Goal: Information Seeking & Learning: Find contact information

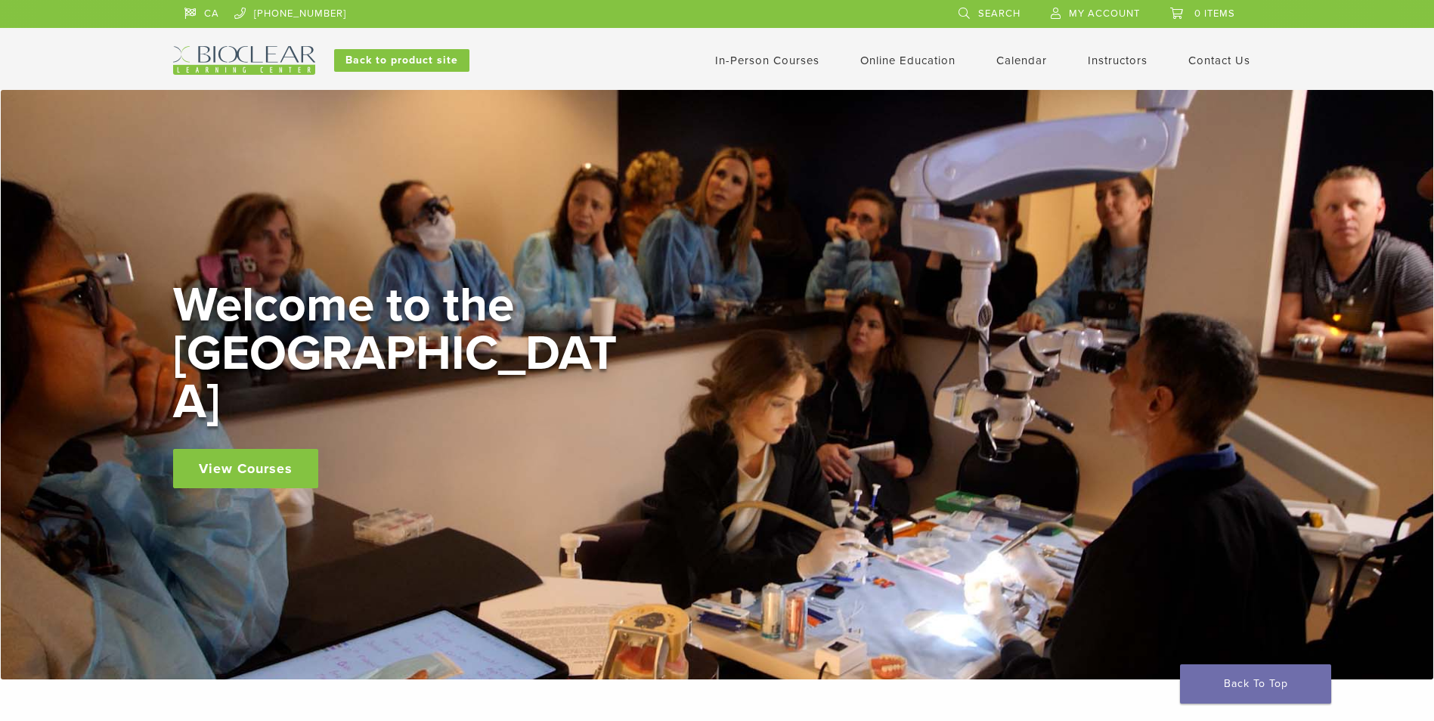
click at [773, 54] on link "In-Person Courses" at bounding box center [767, 61] width 104 height 14
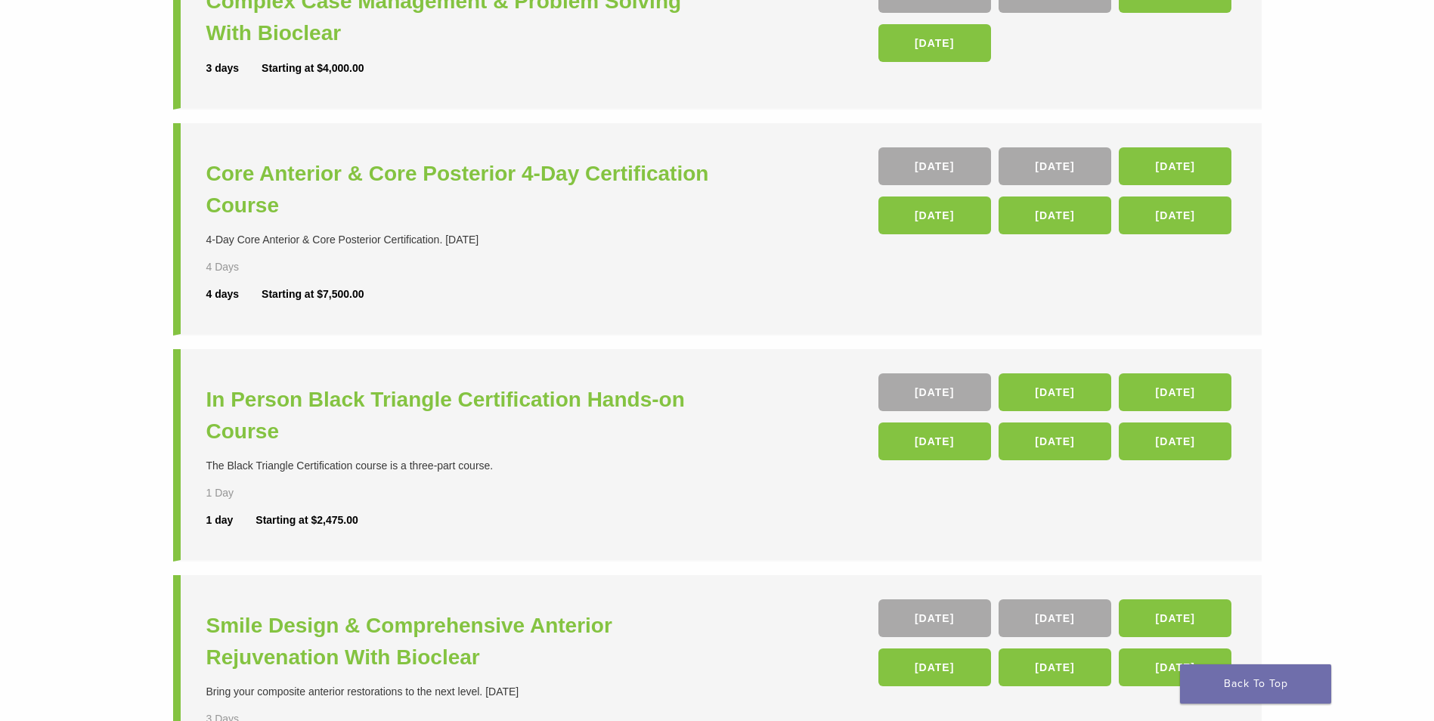
scroll to position [302, 0]
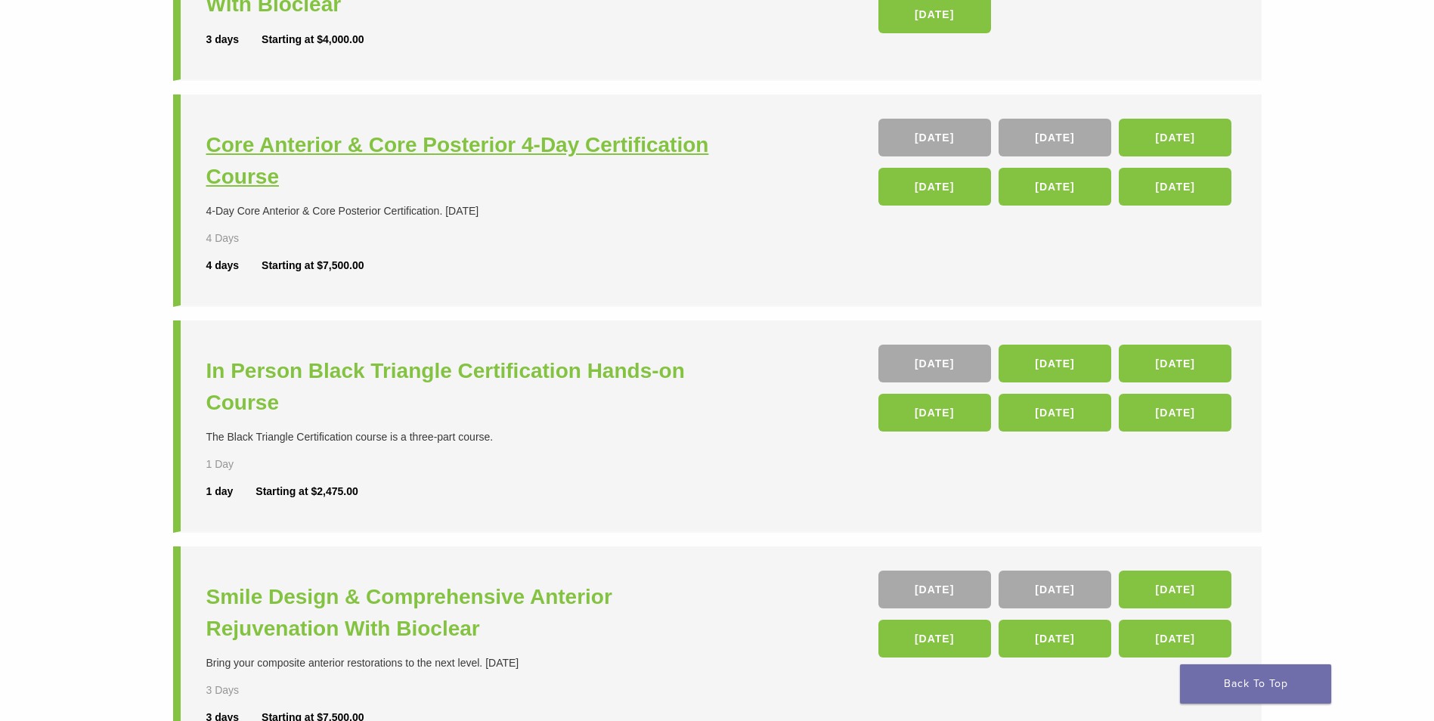
click at [588, 153] on h3 "Core Anterior & Core Posterior 4-Day Certification Course" at bounding box center [463, 161] width 515 height 64
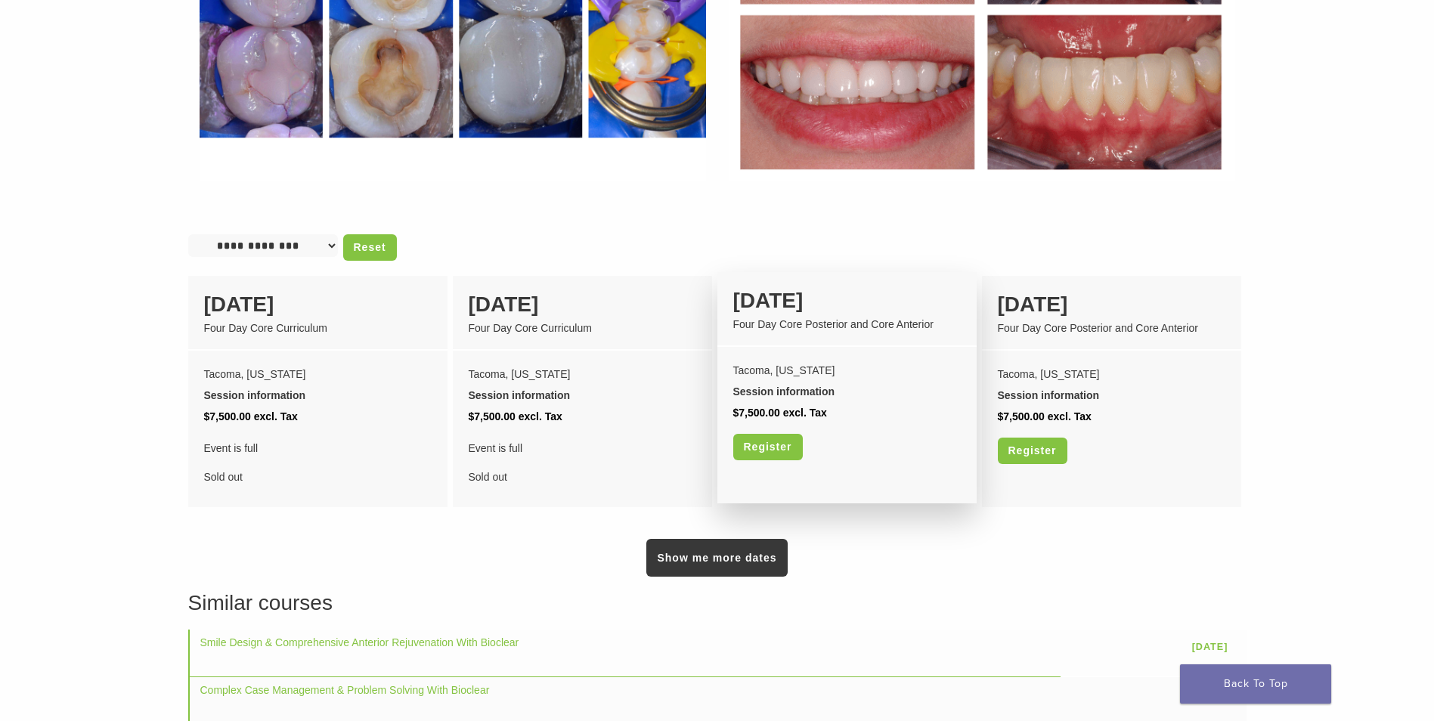
scroll to position [1134, 0]
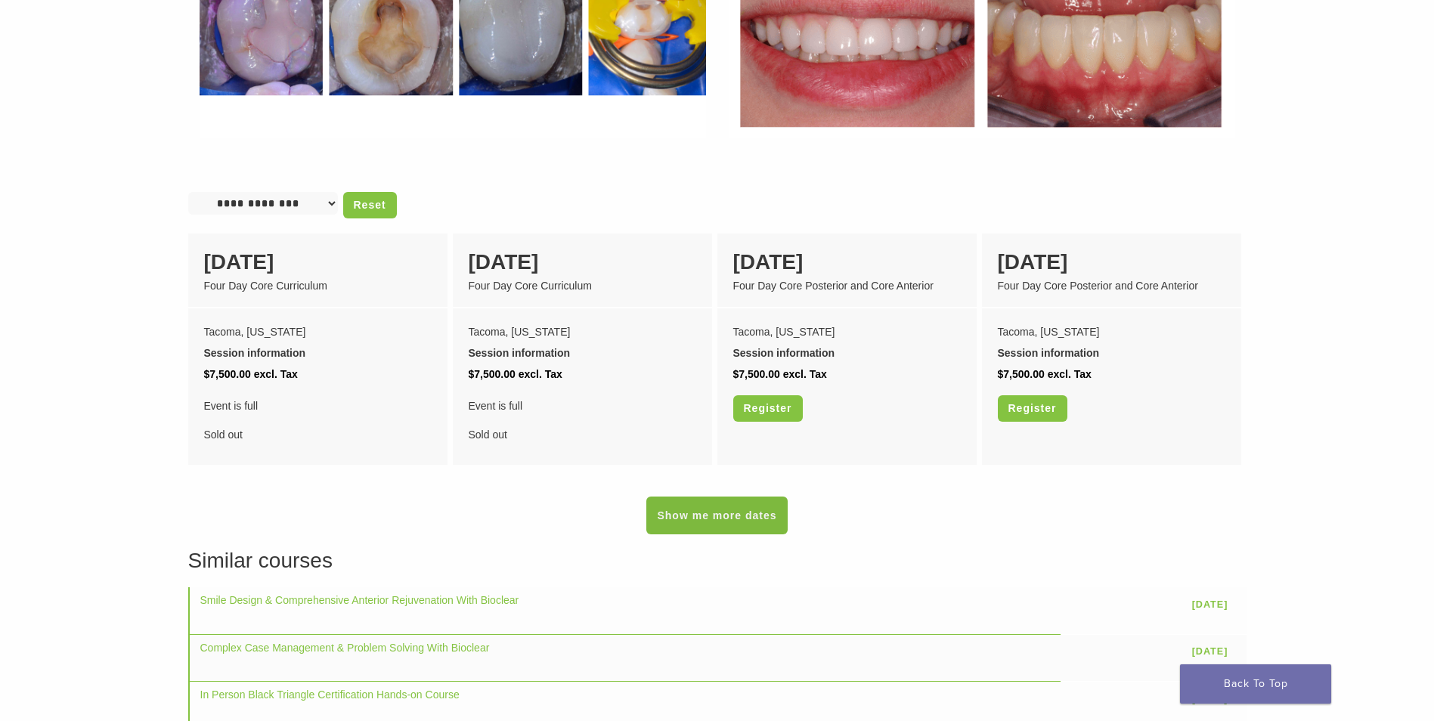
click at [764, 509] on link "Show me more dates" at bounding box center [716, 516] width 141 height 38
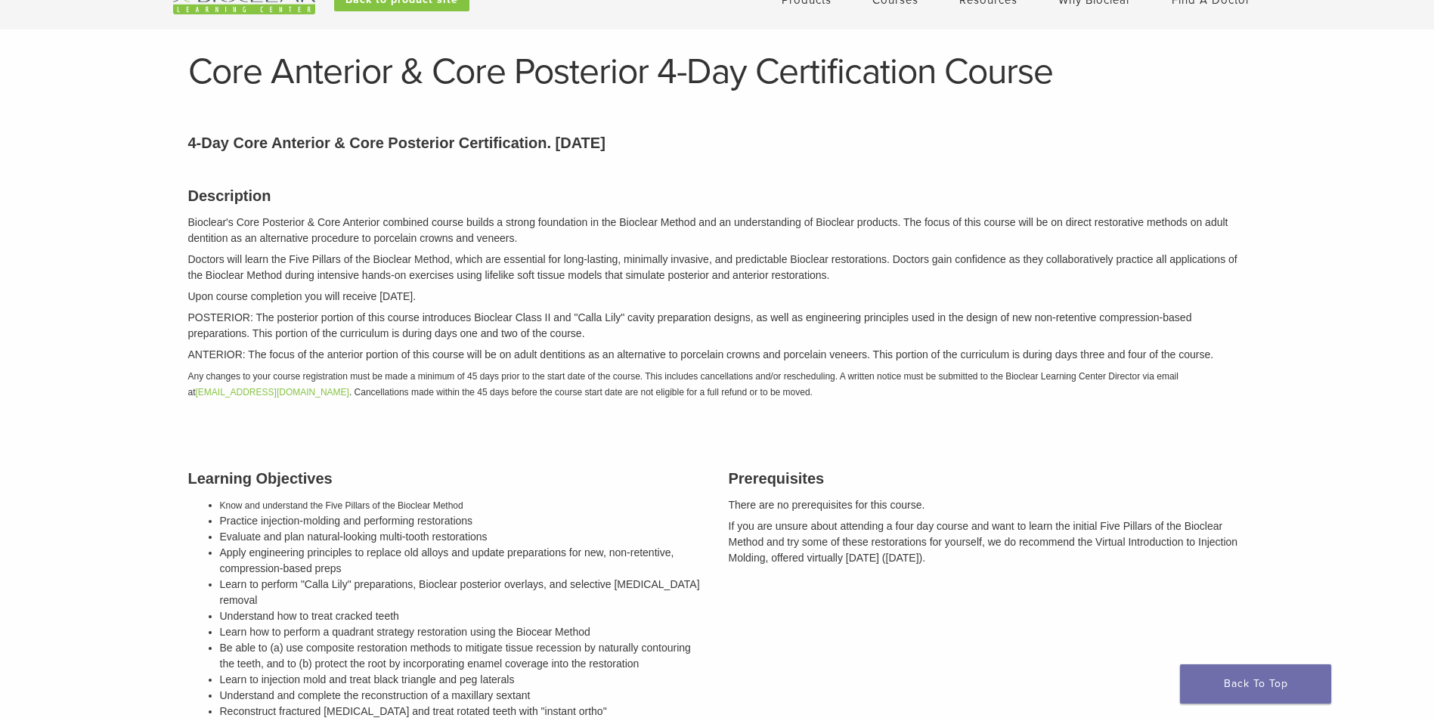
scroll to position [0, 0]
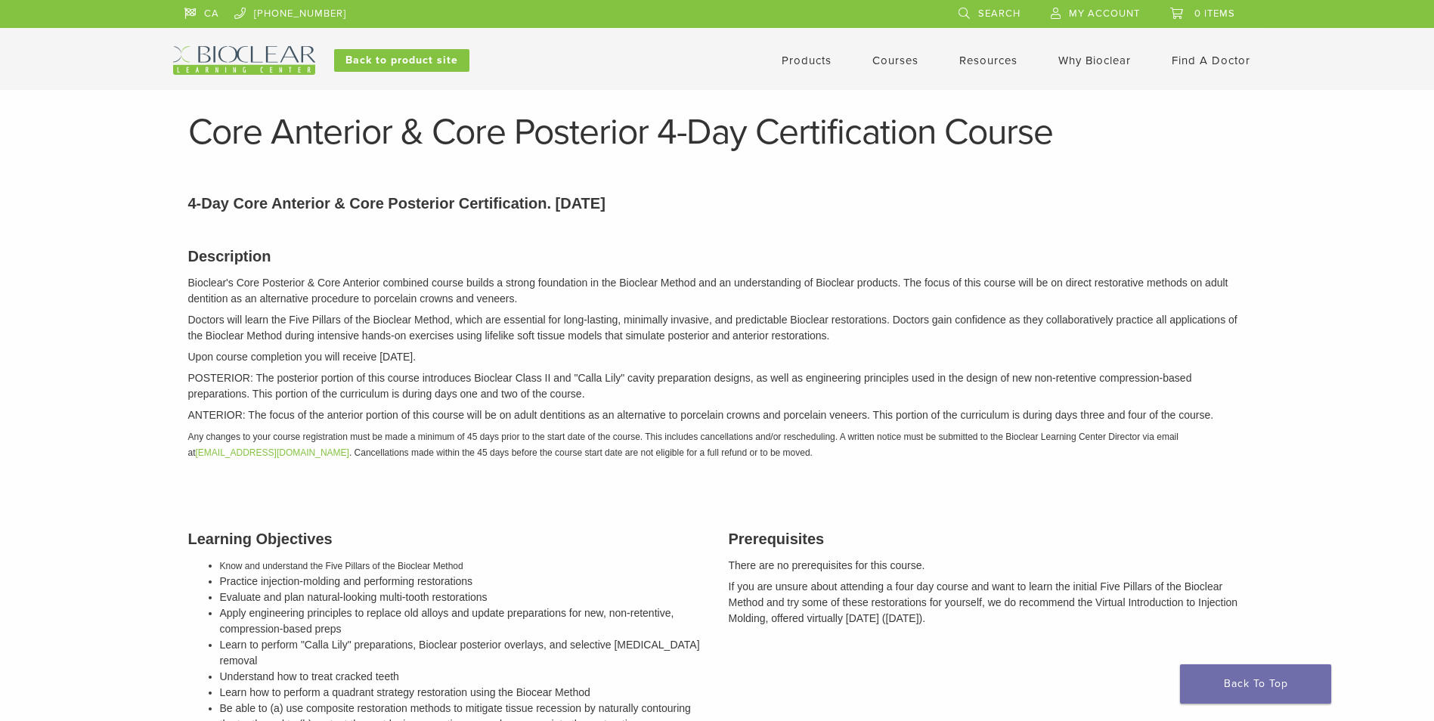
click at [1204, 61] on link "Find A Doctor" at bounding box center [1211, 61] width 79 height 14
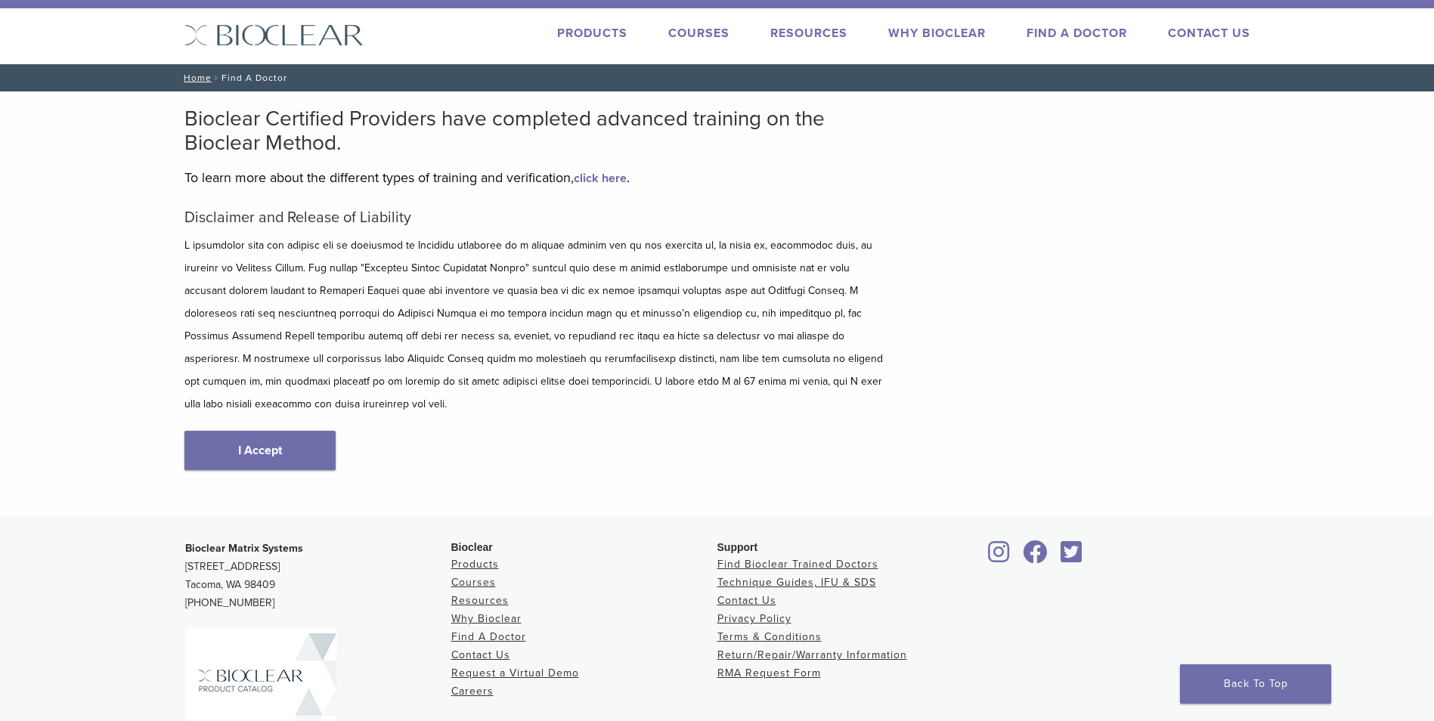
scroll to position [76, 0]
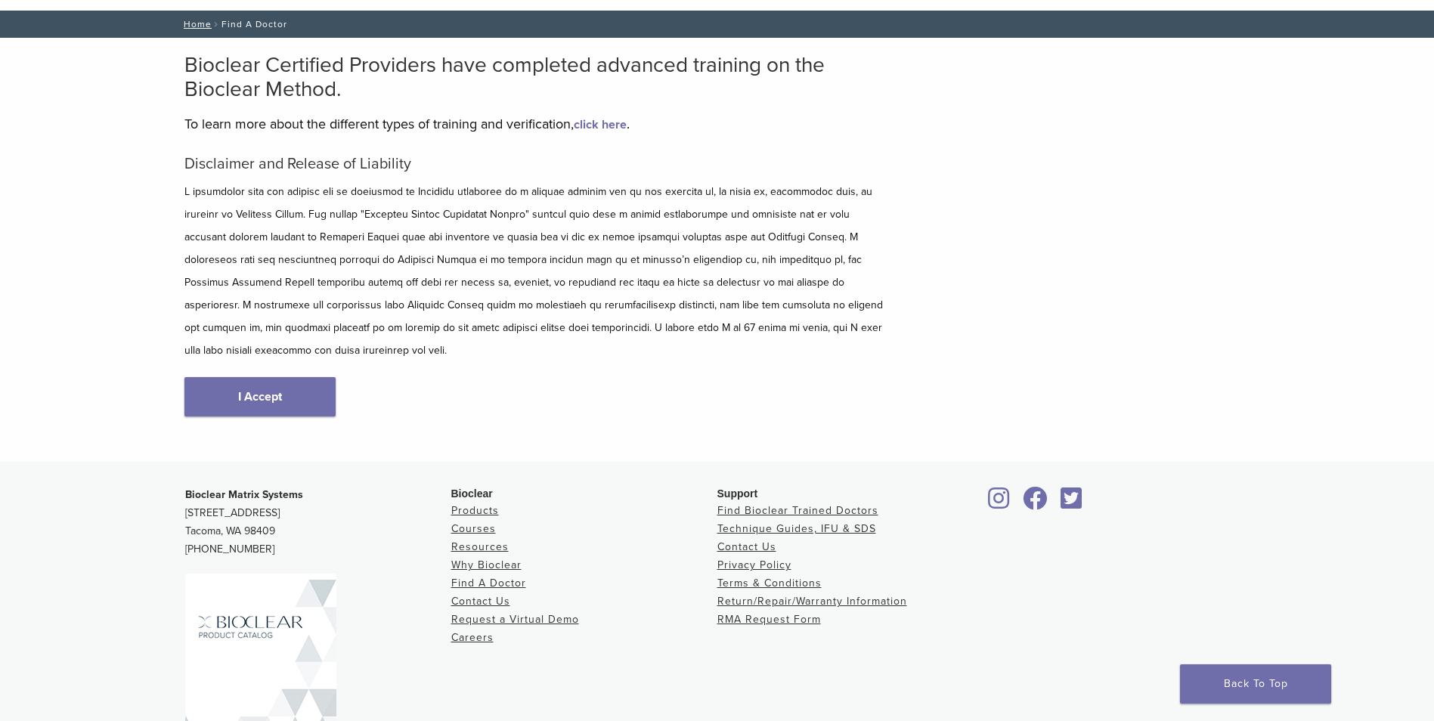
click at [258, 384] on link "I Accept" at bounding box center [259, 396] width 151 height 39
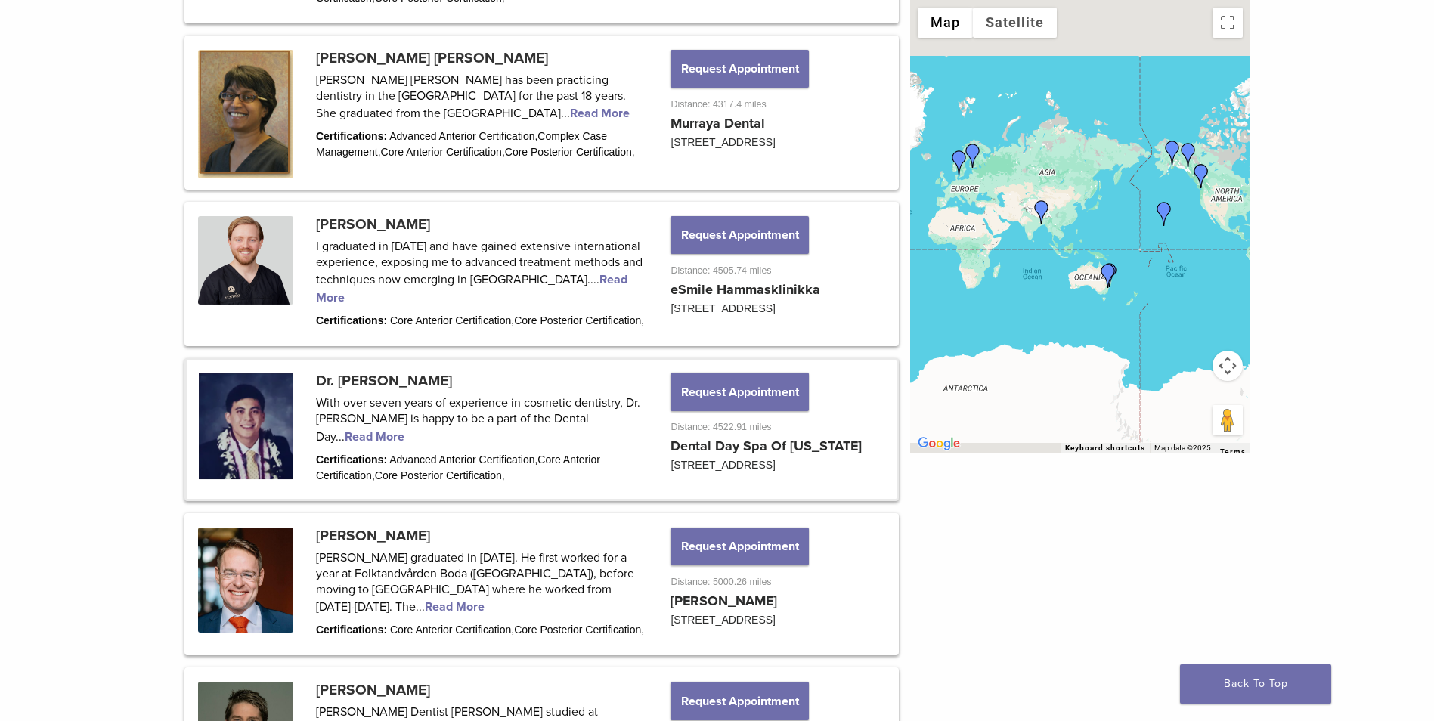
scroll to position [1210, 0]
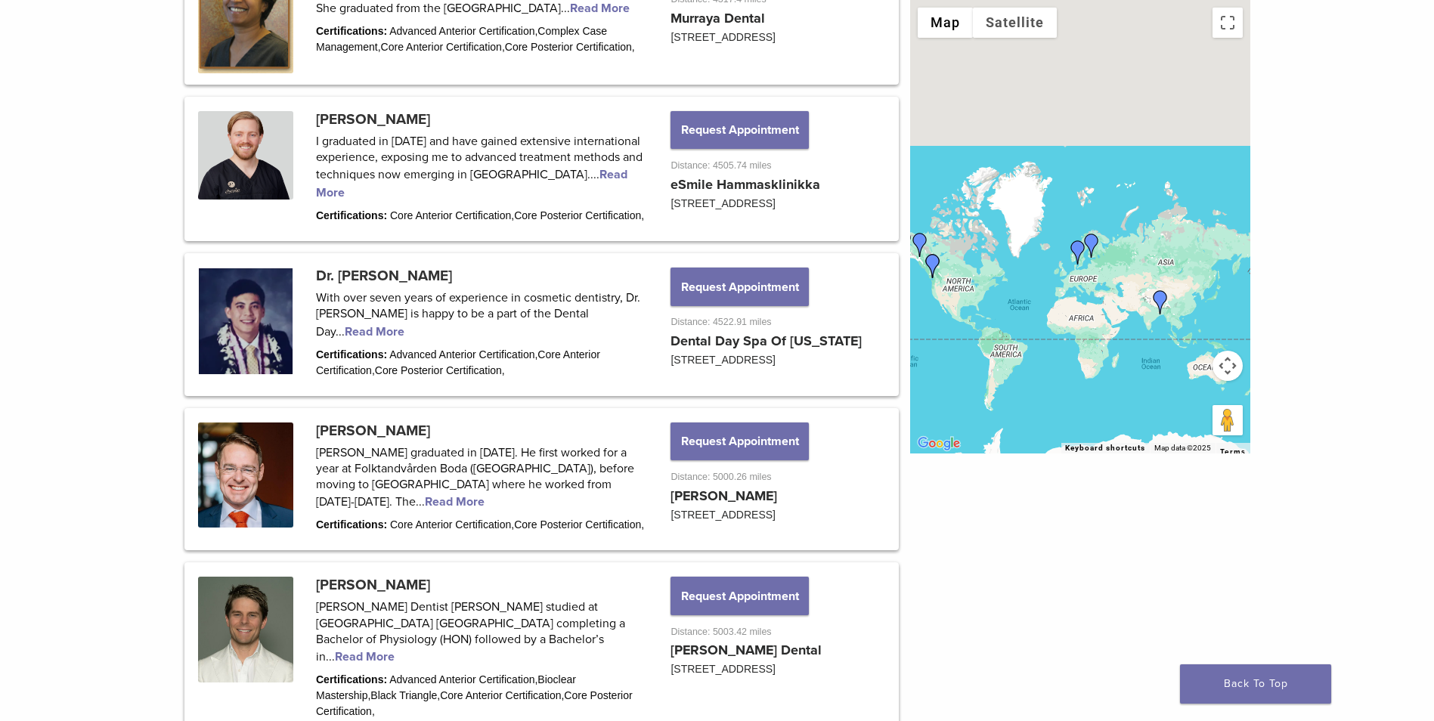
drag, startPoint x: 975, startPoint y: 253, endPoint x: 1117, endPoint y: 343, distance: 168.2
click at [1117, 343] on div at bounding box center [1080, 227] width 340 height 454
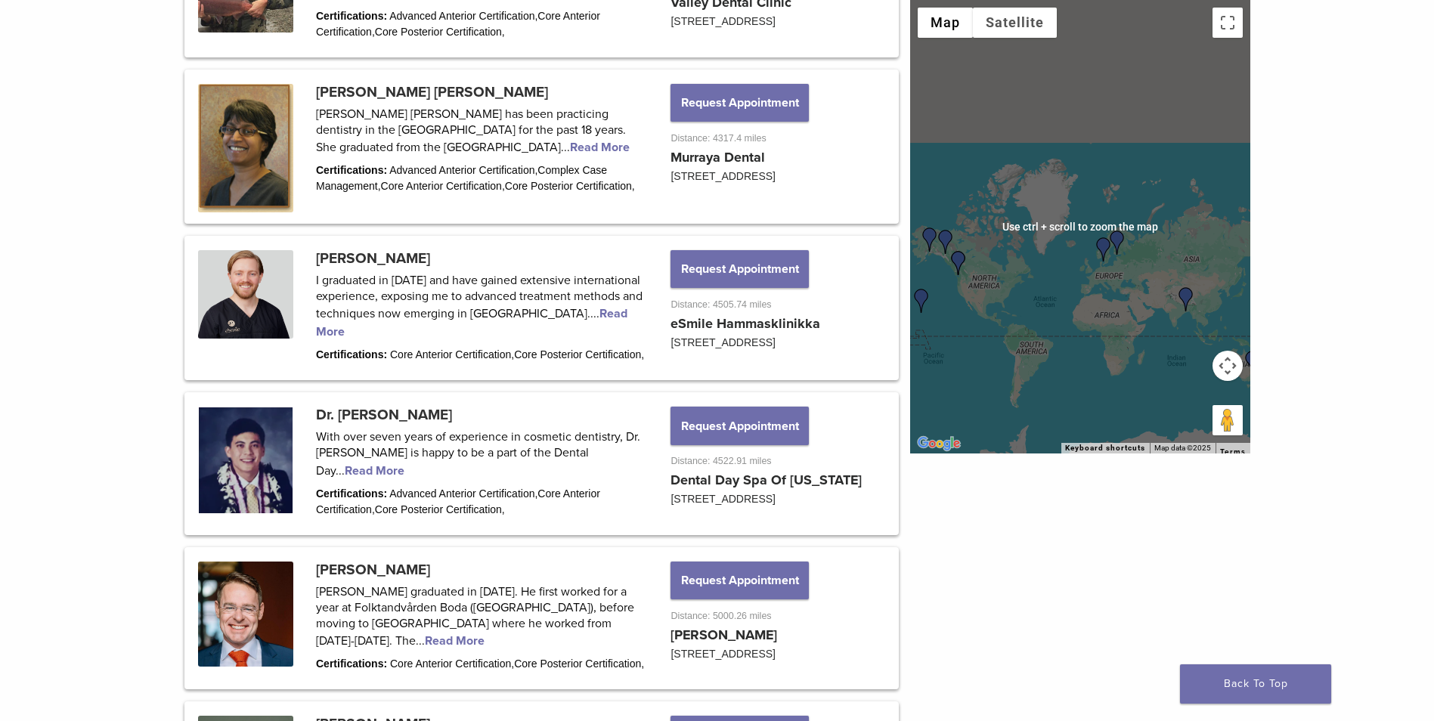
scroll to position [1059, 0]
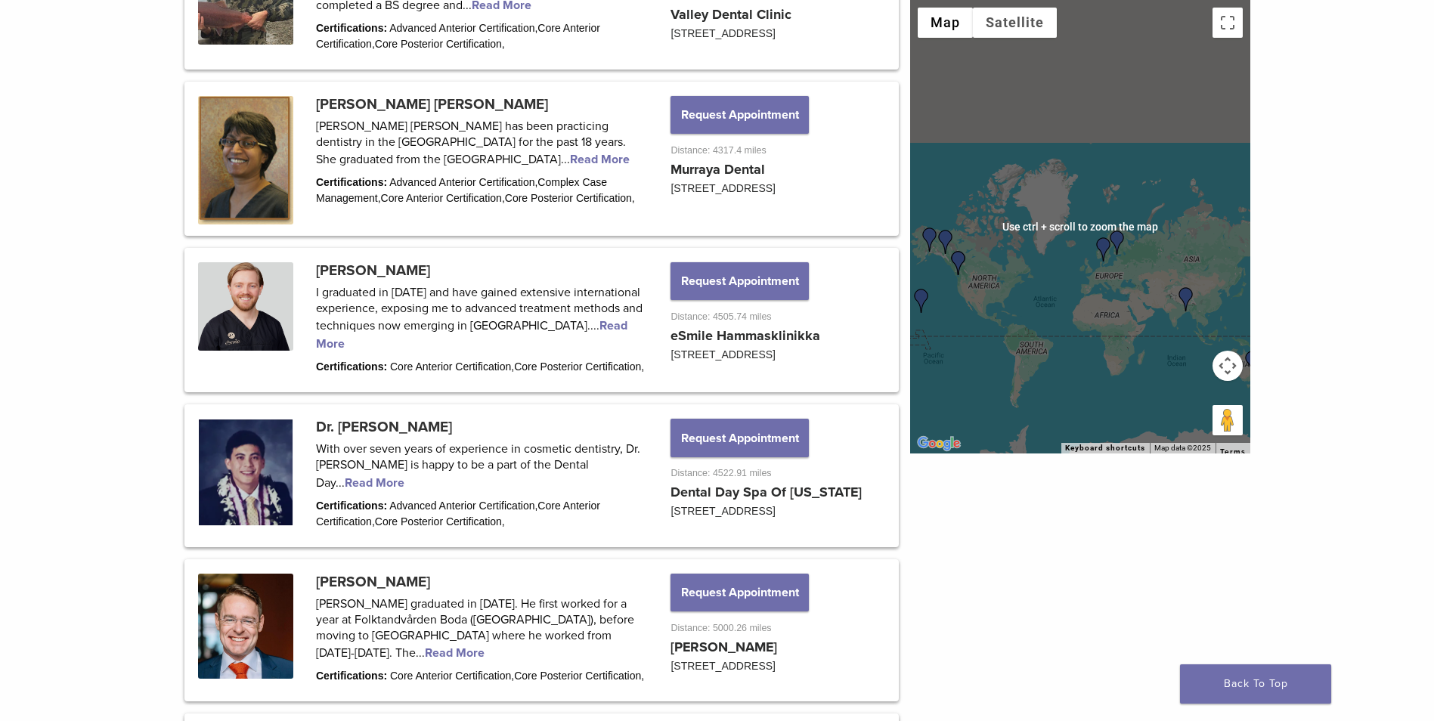
click at [1014, 285] on div at bounding box center [1080, 227] width 340 height 454
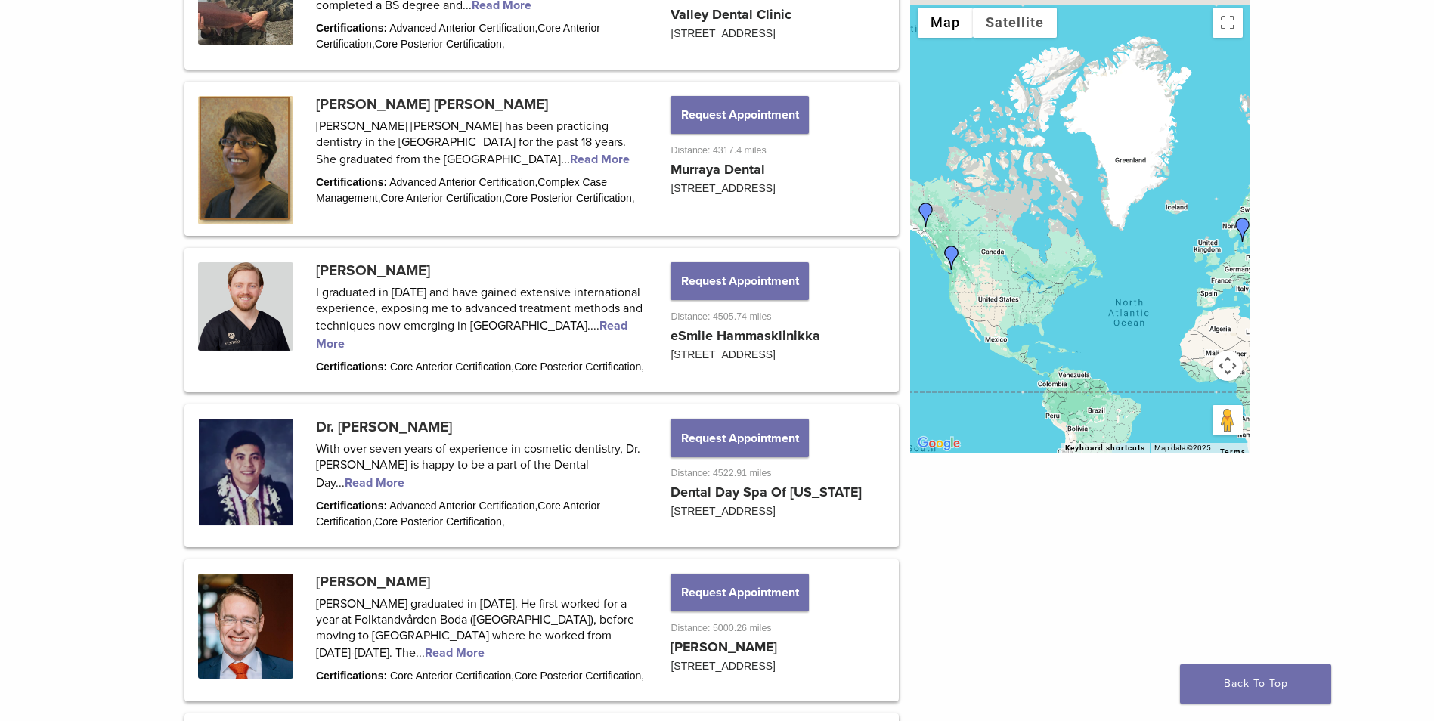
drag, startPoint x: 1005, startPoint y: 287, endPoint x: 1055, endPoint y: 291, distance: 50.1
click at [1055, 291] on div at bounding box center [1080, 227] width 340 height 454
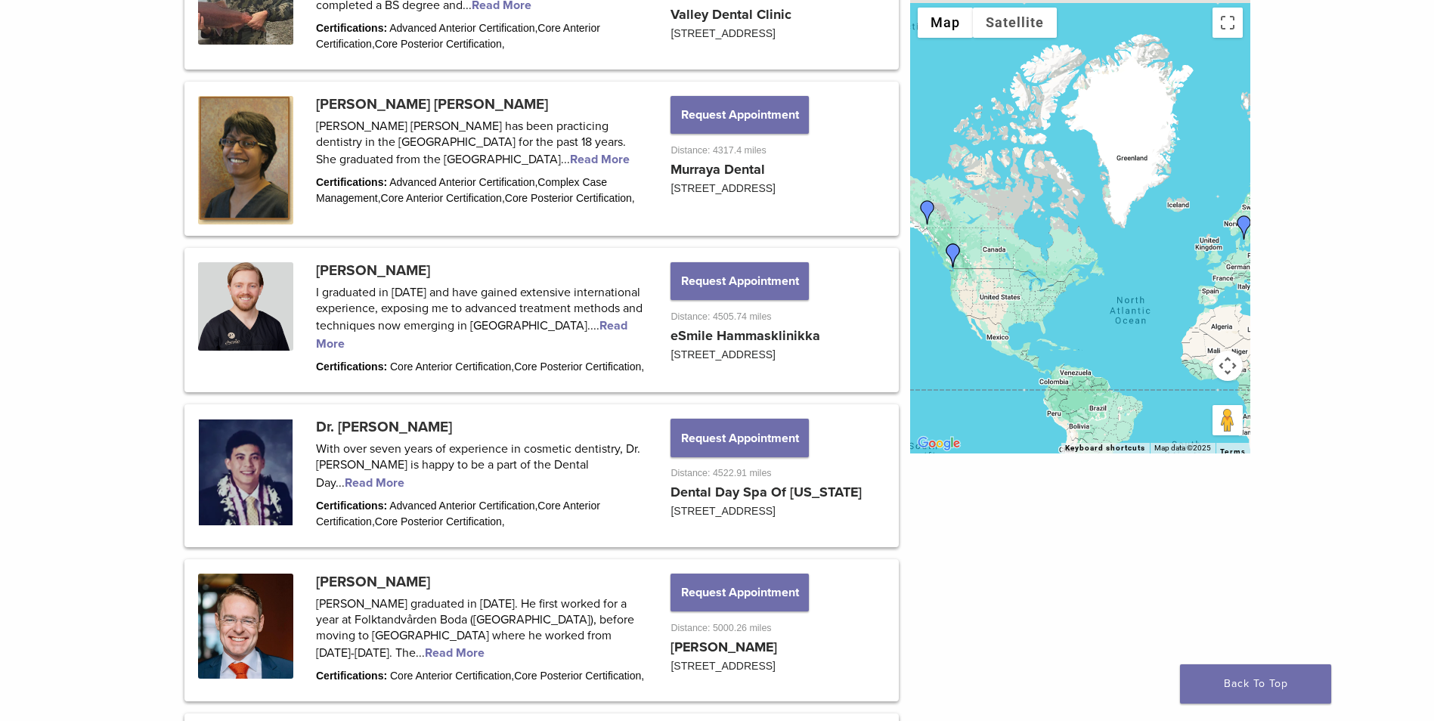
click at [1047, 281] on div at bounding box center [1080, 227] width 340 height 454
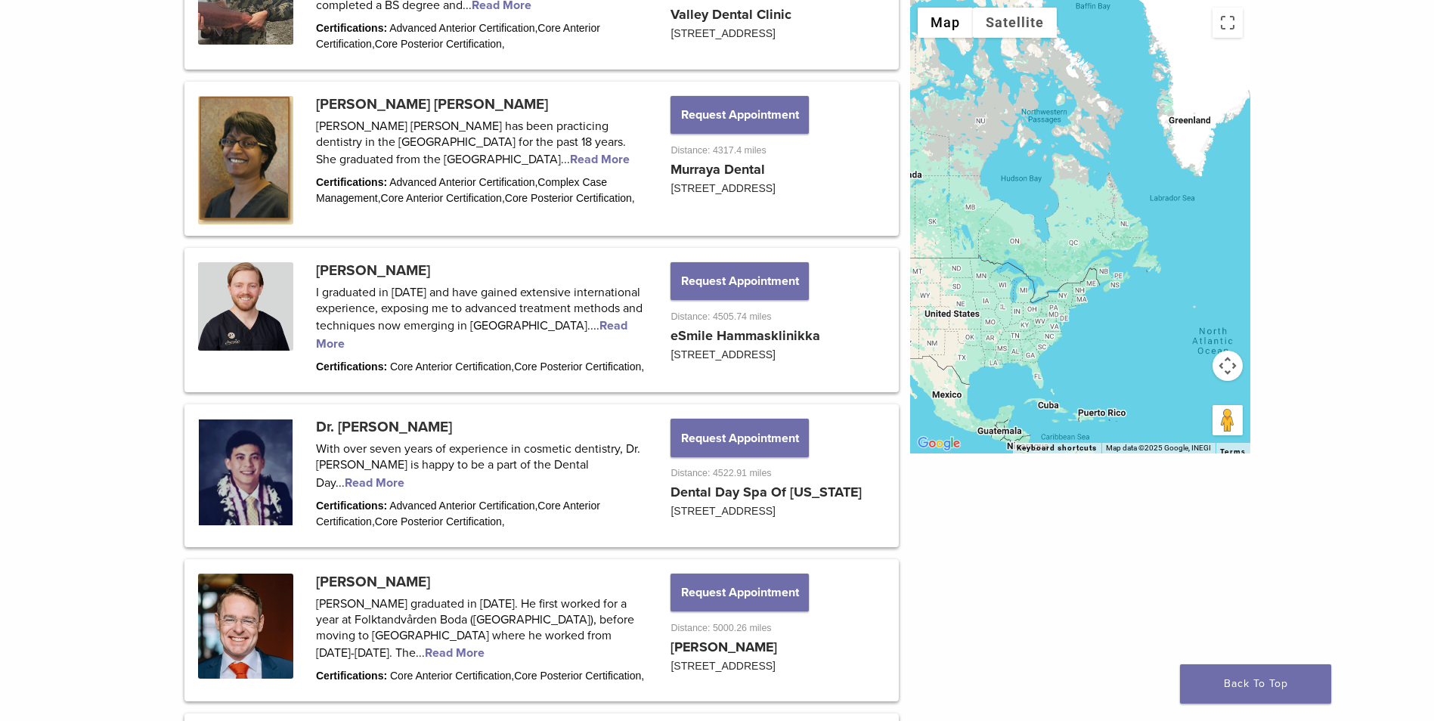
click at [1061, 293] on div at bounding box center [1080, 227] width 340 height 454
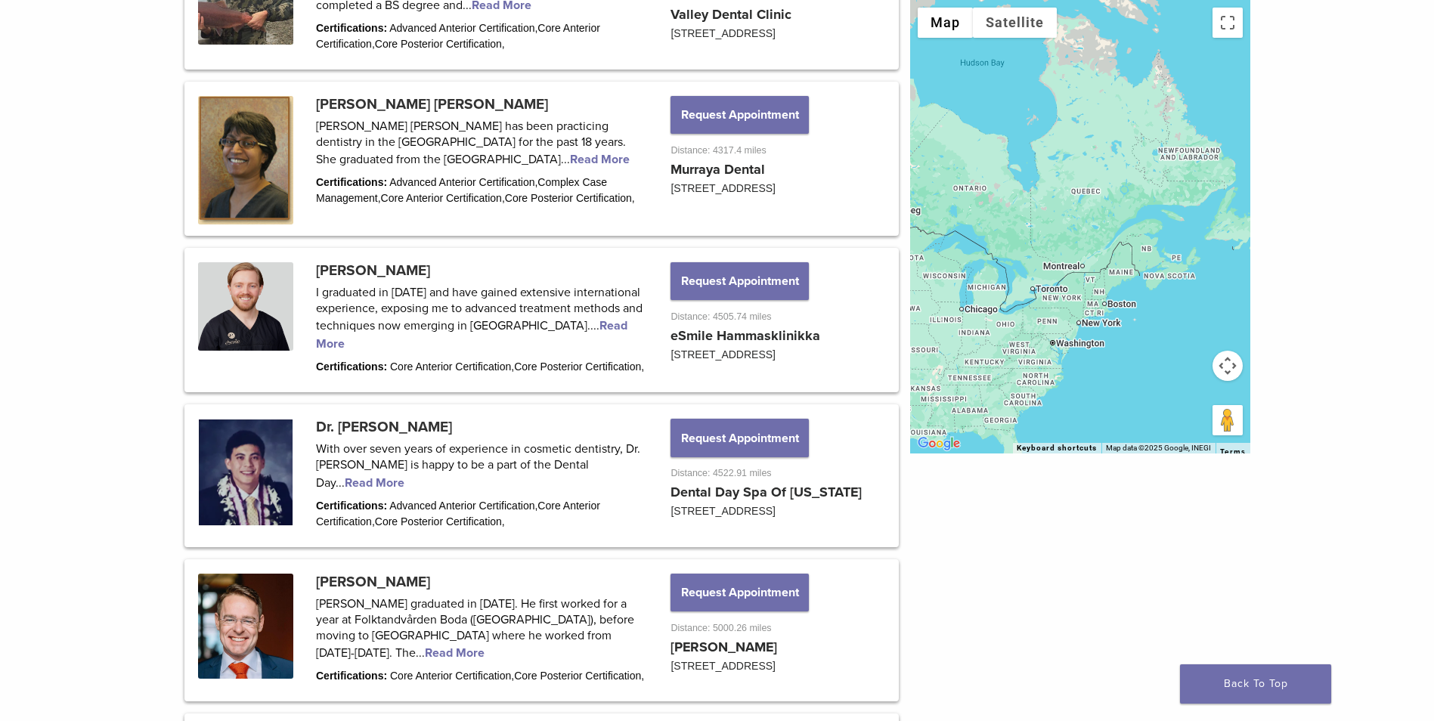
click at [1085, 318] on div at bounding box center [1080, 227] width 340 height 454
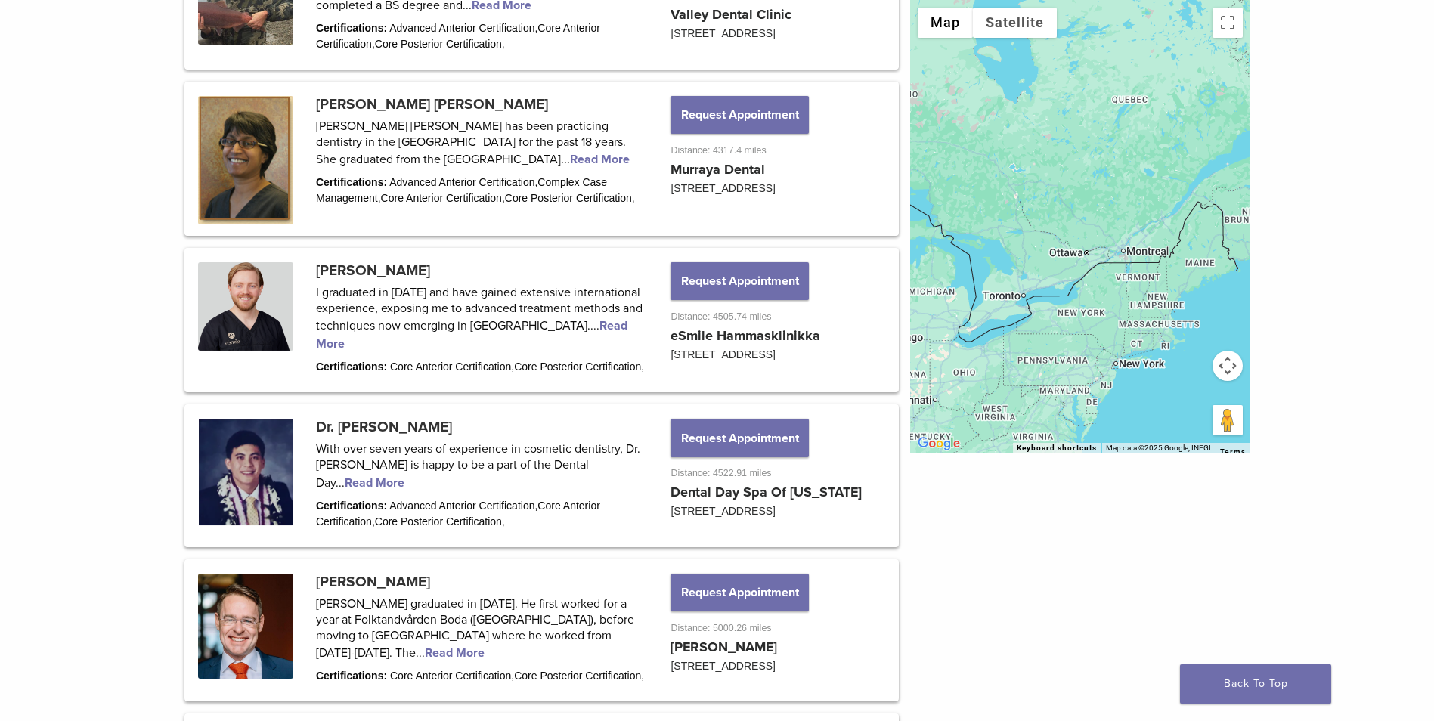
drag, startPoint x: 1056, startPoint y: 268, endPoint x: 1102, endPoint y: 302, distance: 57.3
click at [1099, 306] on div at bounding box center [1080, 227] width 340 height 454
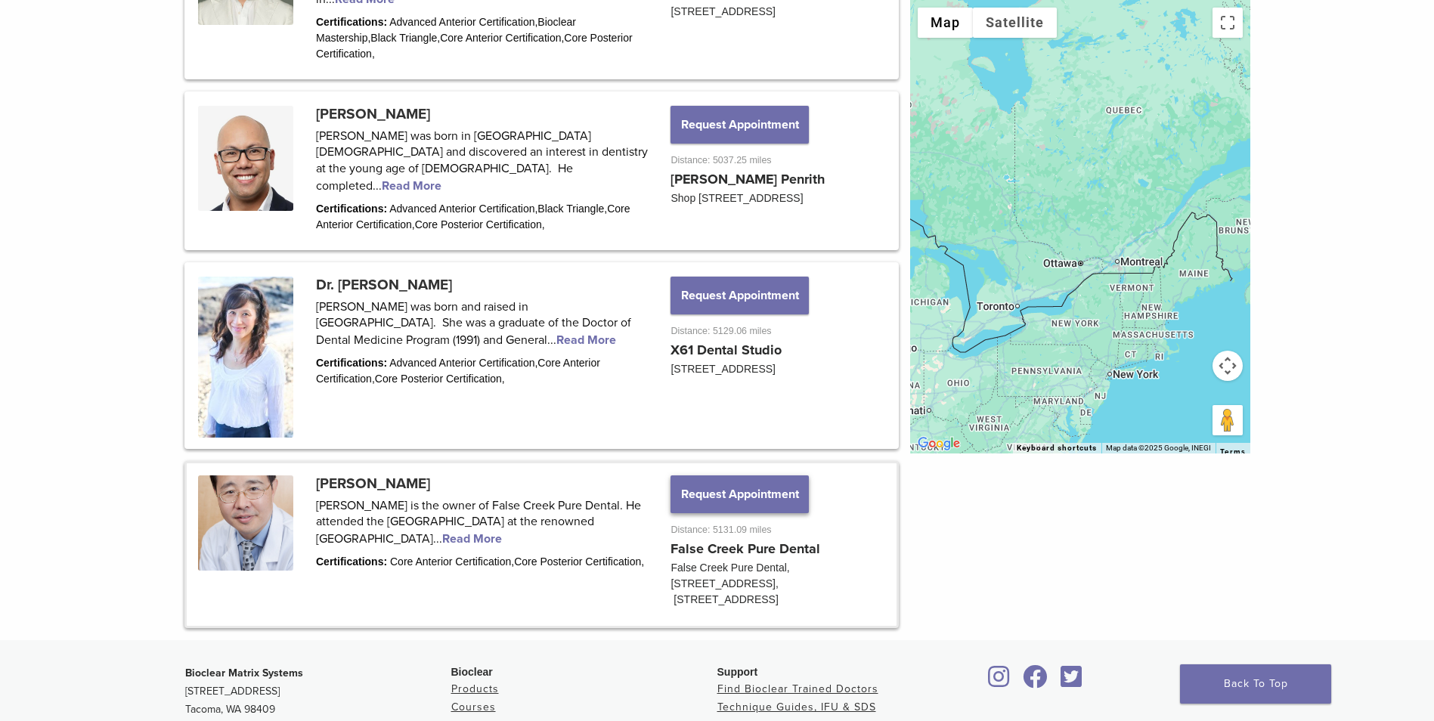
scroll to position [2041, 0]
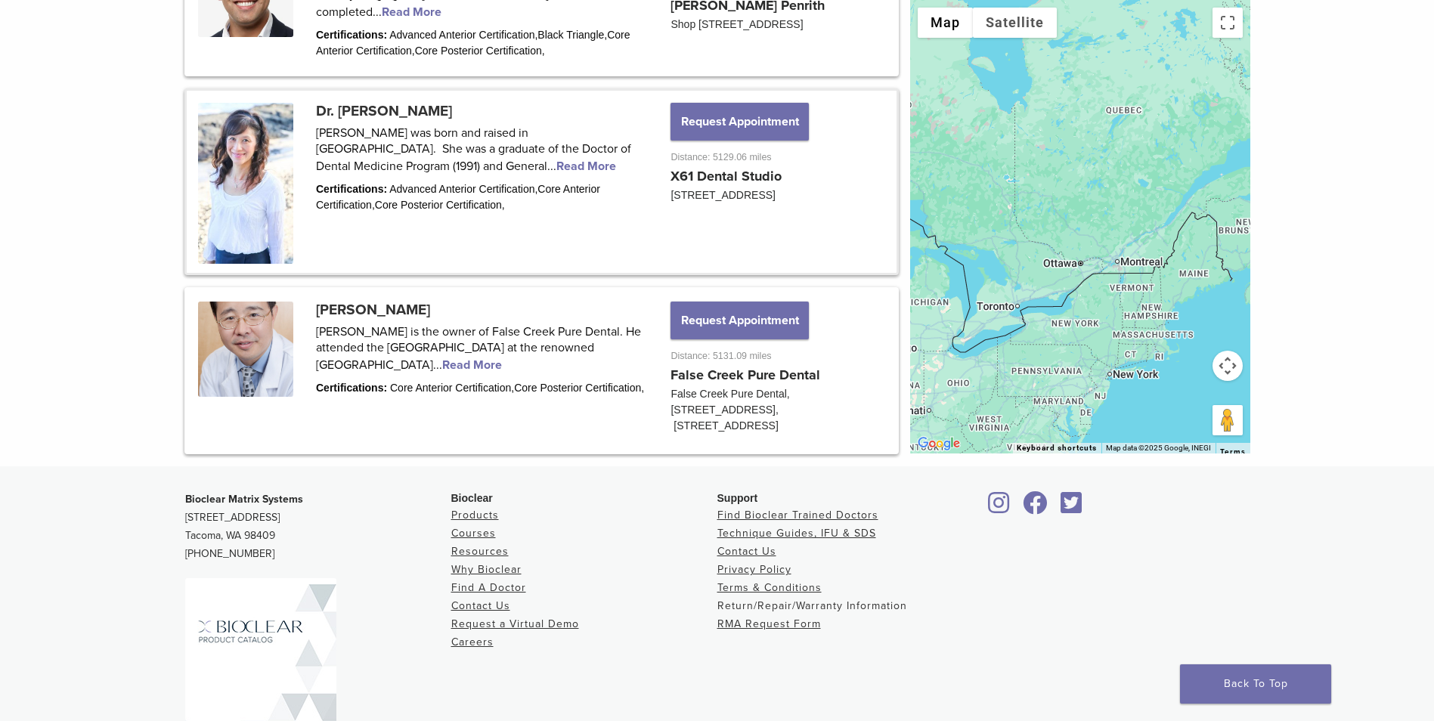
drag, startPoint x: 895, startPoint y: 581, endPoint x: 566, endPoint y: 228, distance: 482.5
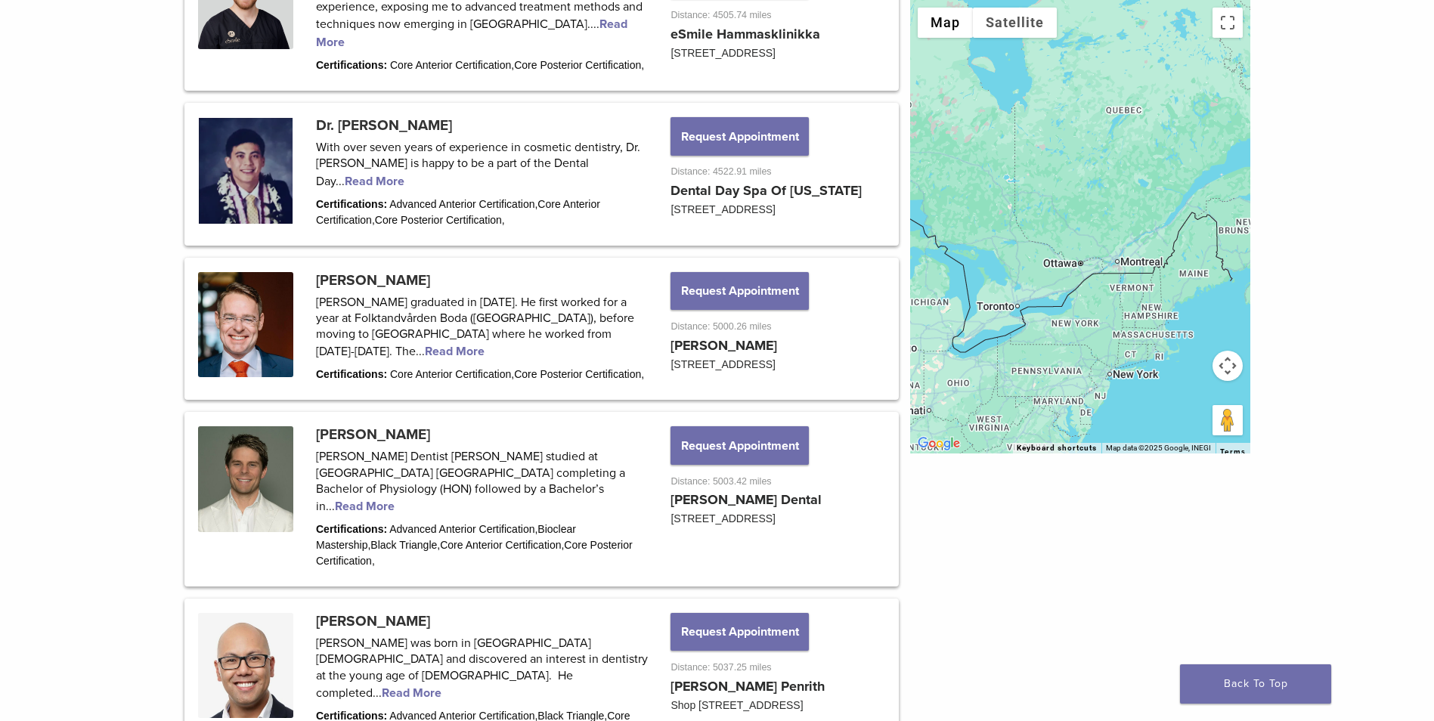
scroll to position [0, 0]
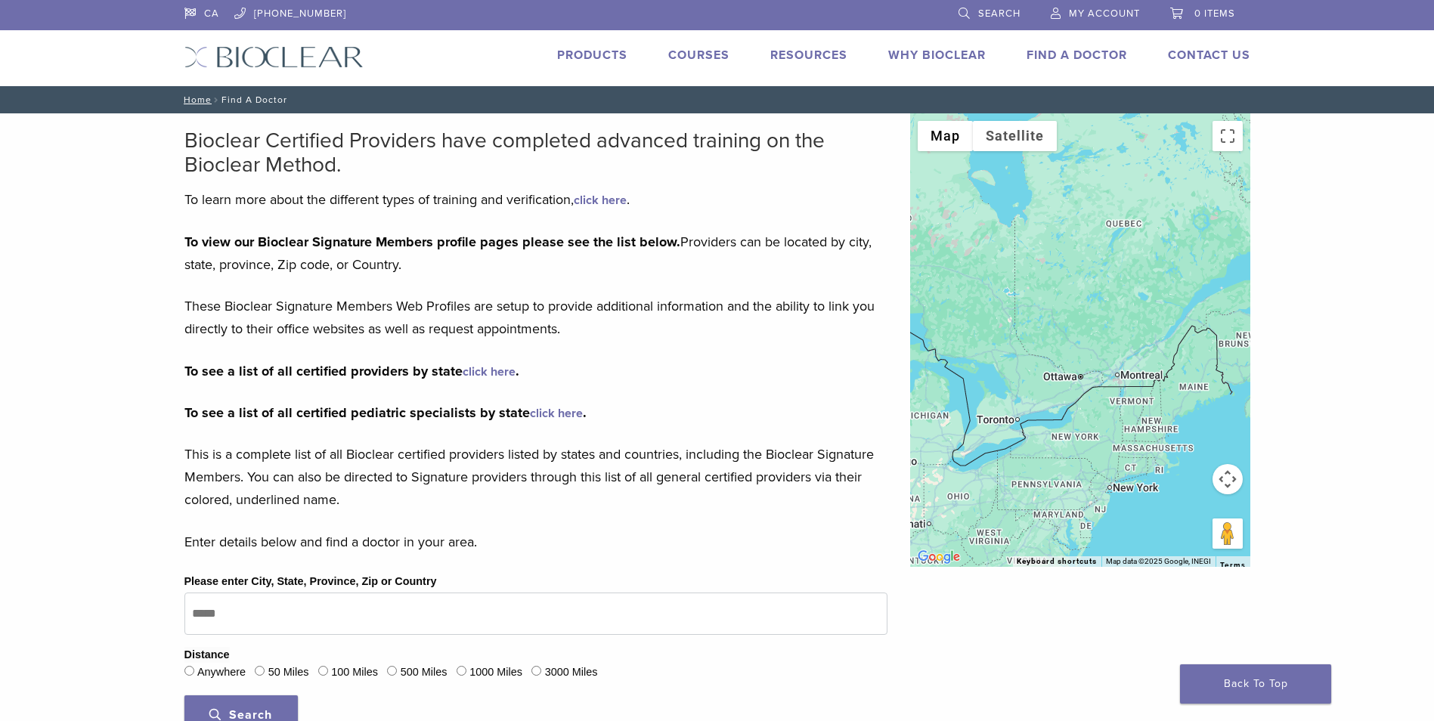
drag, startPoint x: 53, startPoint y: 486, endPoint x: 79, endPoint y: 231, distance: 256.1
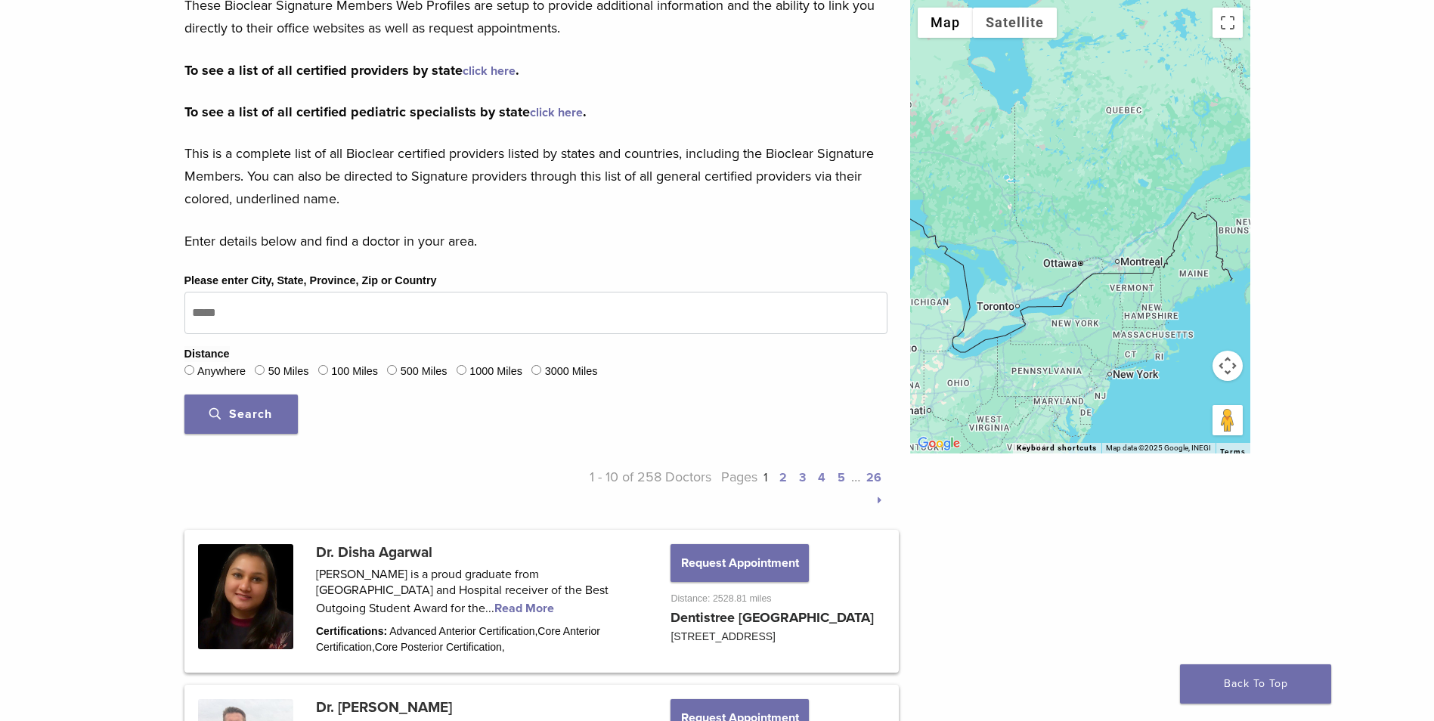
scroll to position [302, 0]
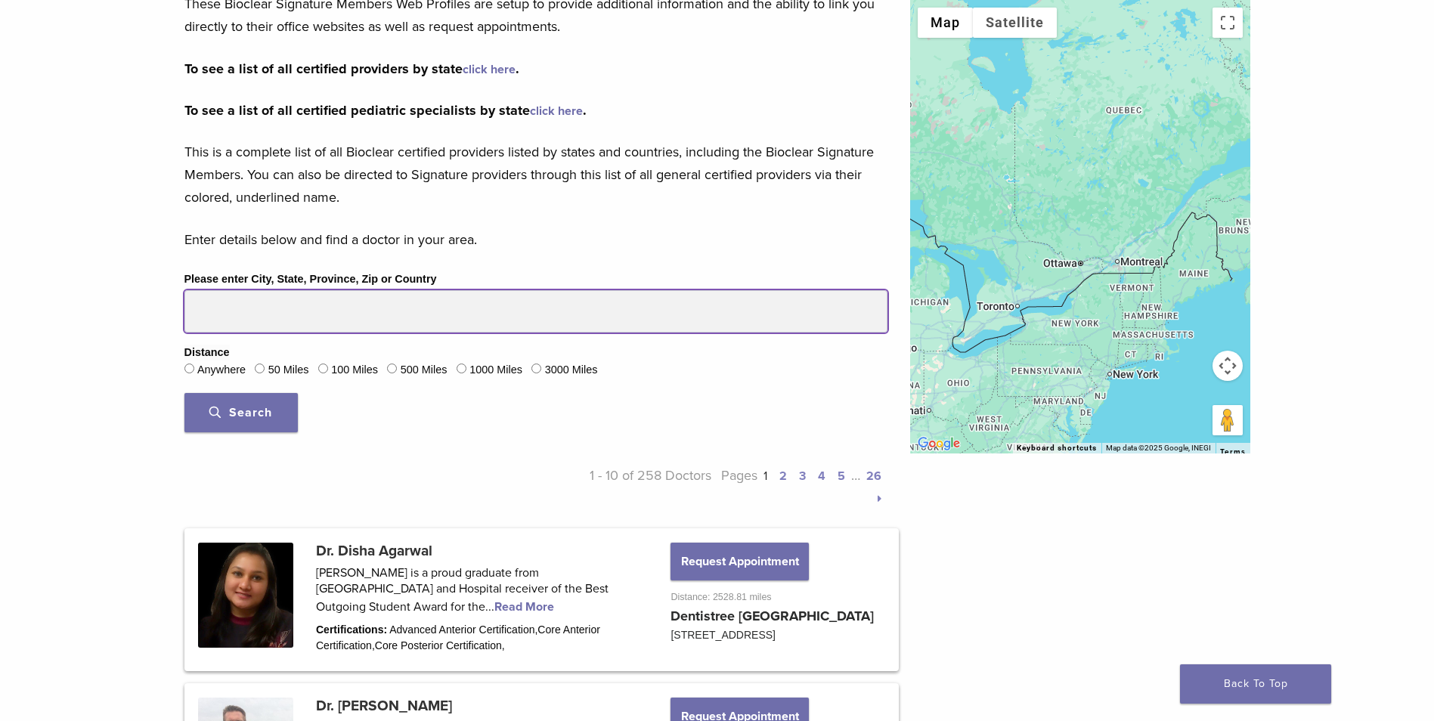
click at [326, 318] on input "Please enter City, State, Province, Zip or Country" at bounding box center [535, 311] width 703 height 42
type input "*******"
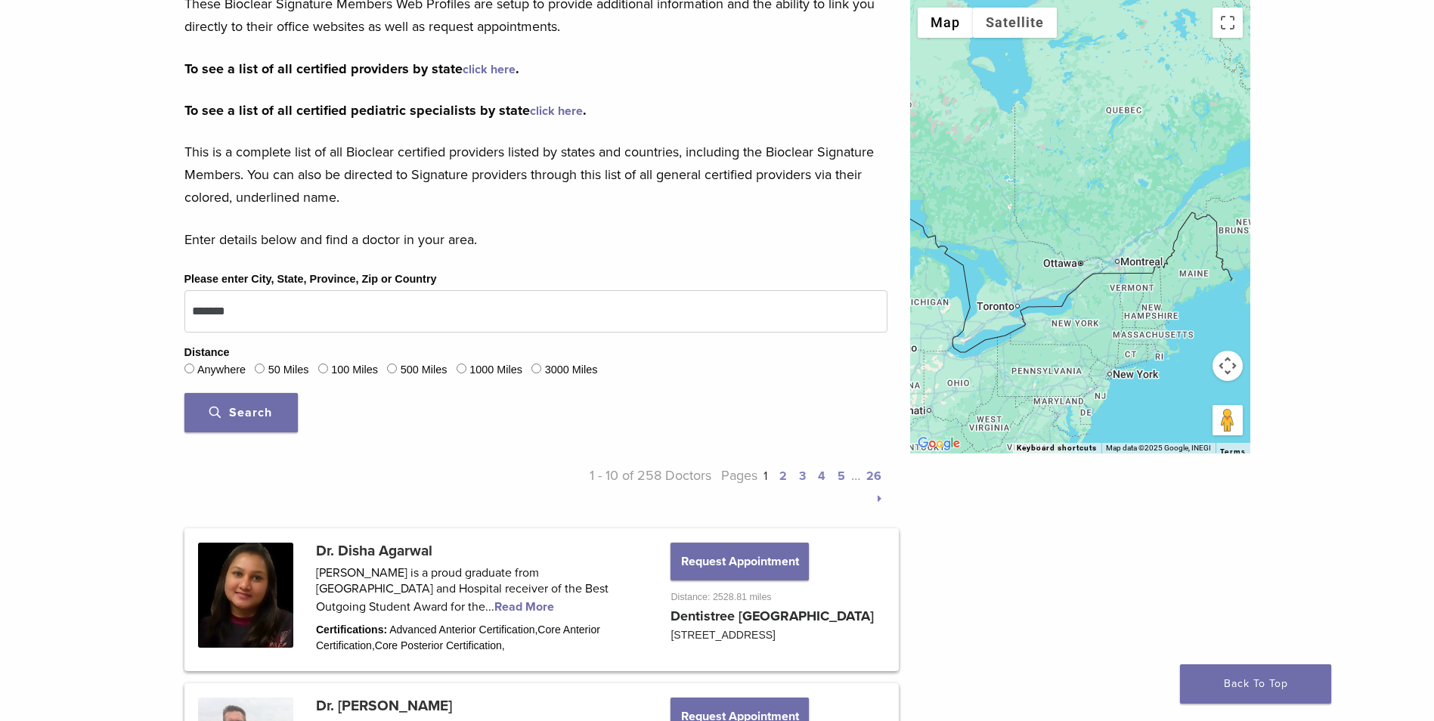
click at [242, 408] on span "Search" at bounding box center [240, 412] width 63 height 15
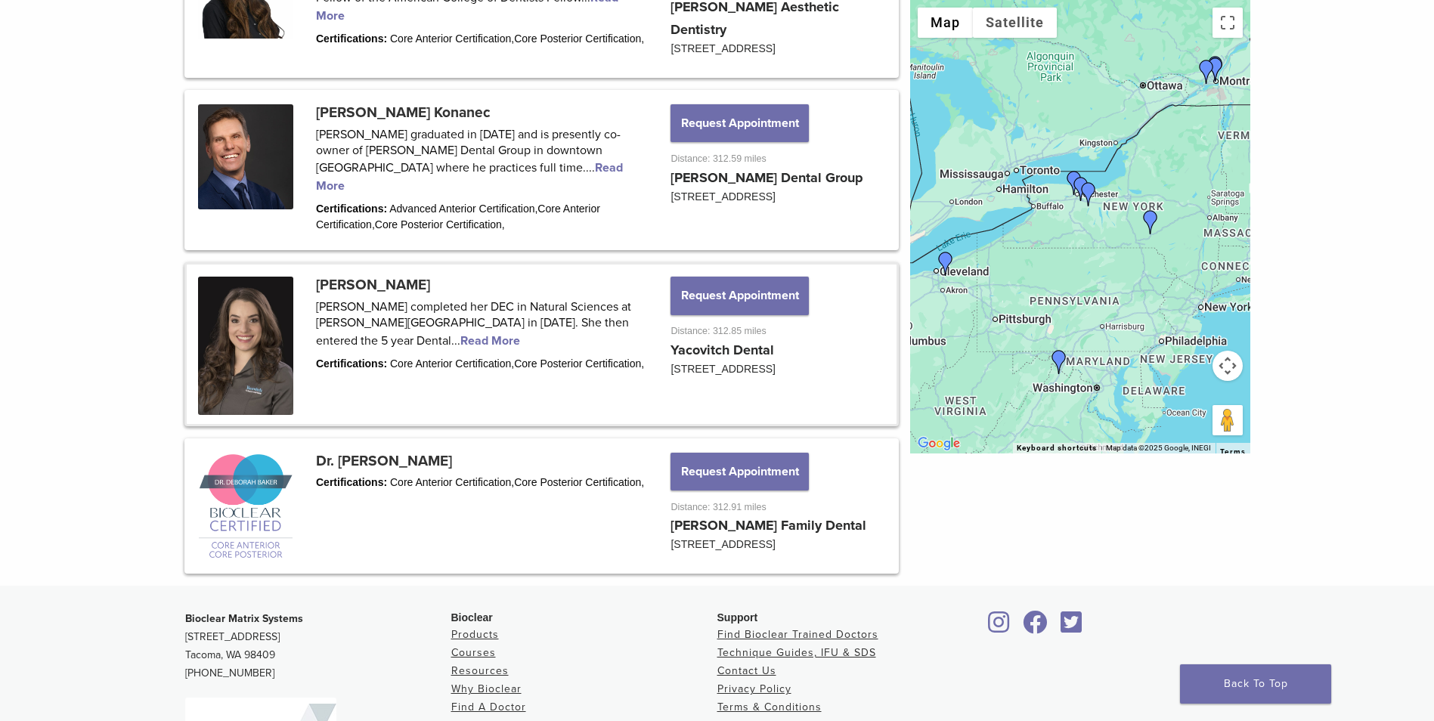
scroll to position [1890, 0]
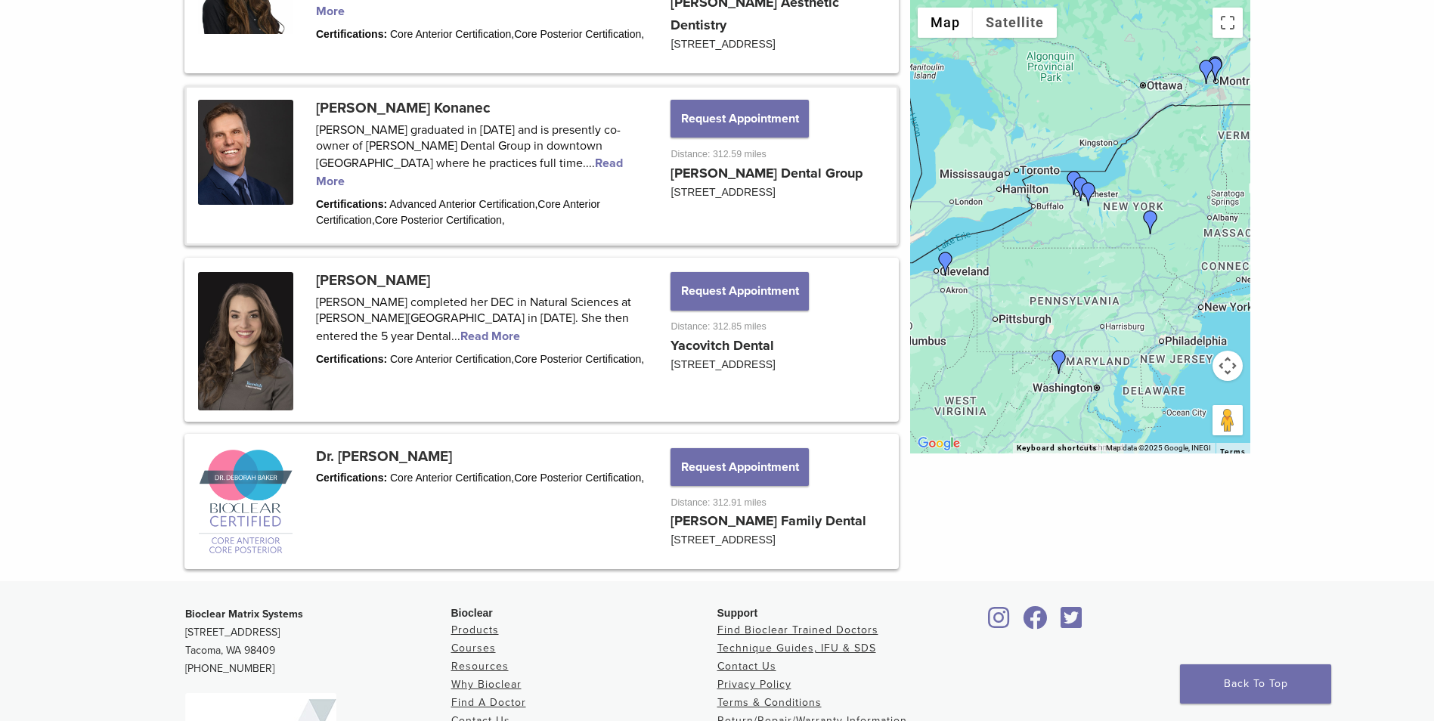
click at [520, 194] on link at bounding box center [542, 166] width 710 height 156
click at [519, 200] on link at bounding box center [542, 166] width 710 height 156
click at [511, 203] on link at bounding box center [542, 166] width 710 height 156
